Goal: Information Seeking & Learning: Learn about a topic

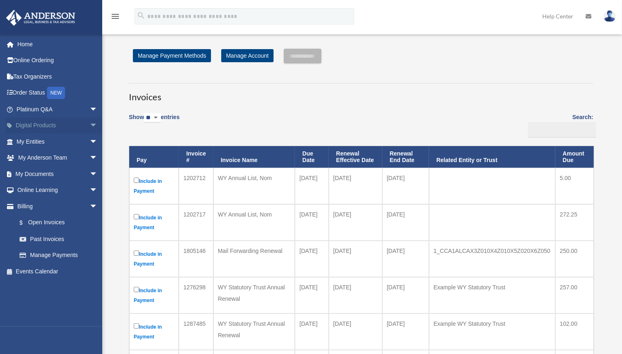
click at [41, 119] on link "Digital Products arrow_drop_down" at bounding box center [58, 125] width 104 height 16
click at [90, 123] on span "arrow_drop_down" at bounding box center [98, 125] width 16 height 17
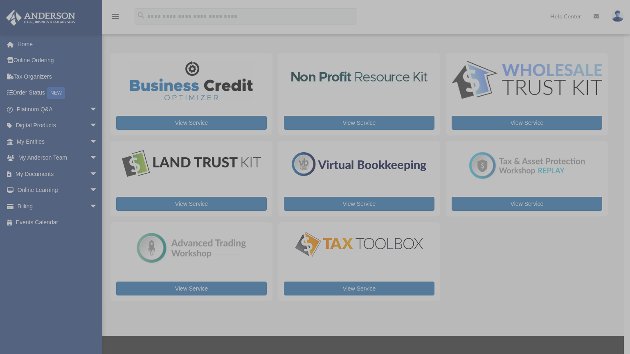
click at [84, 123] on div "x" at bounding box center [315, 177] width 630 height 354
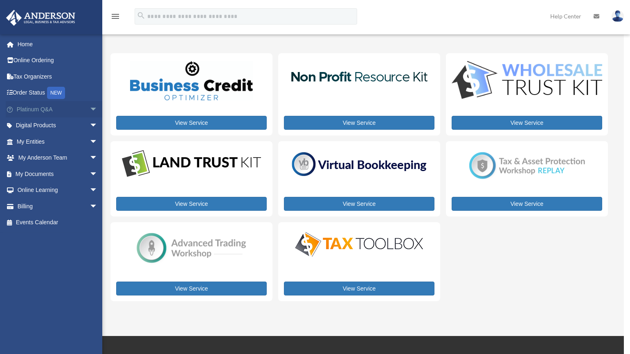
click at [90, 107] on span "arrow_drop_down" at bounding box center [98, 109] width 16 height 17
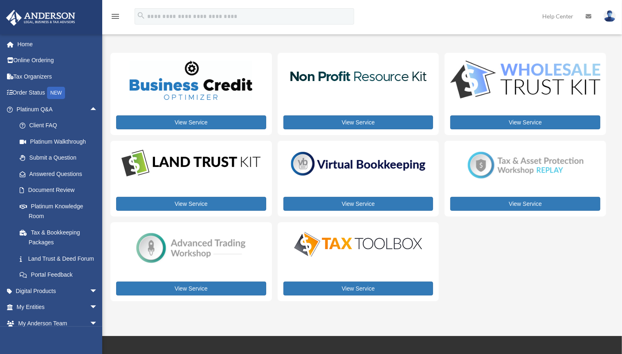
click at [209, 90] on img at bounding box center [191, 80] width 123 height 39
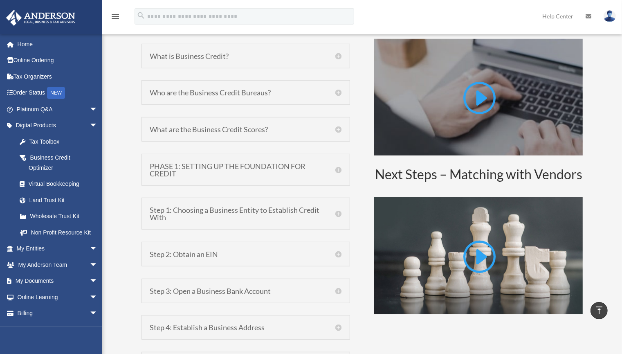
scroll to position [403, 0]
